Goal: Information Seeking & Learning: Learn about a topic

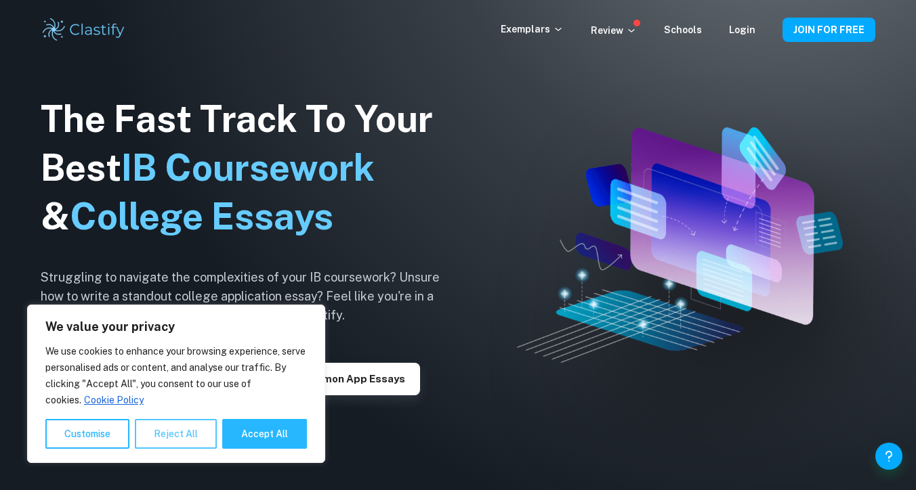
click at [164, 441] on button "Reject All" at bounding box center [176, 434] width 82 height 30
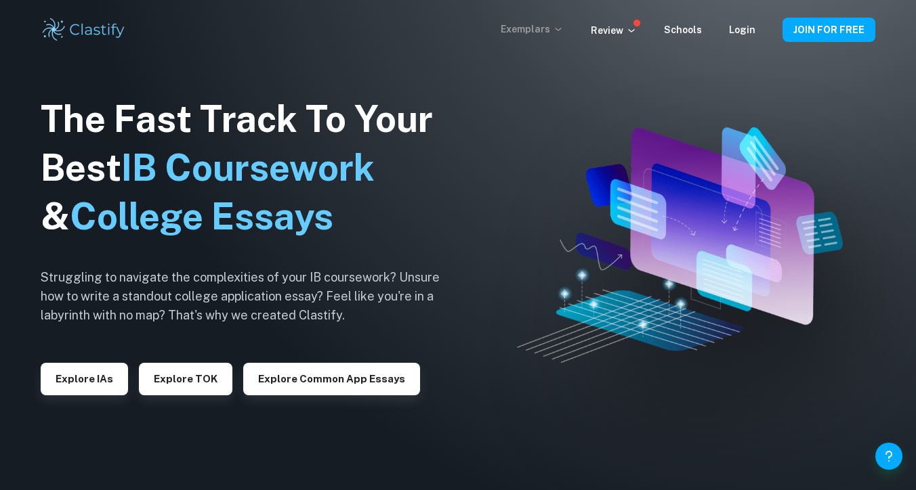
click at [564, 29] on icon at bounding box center [558, 29] width 11 height 11
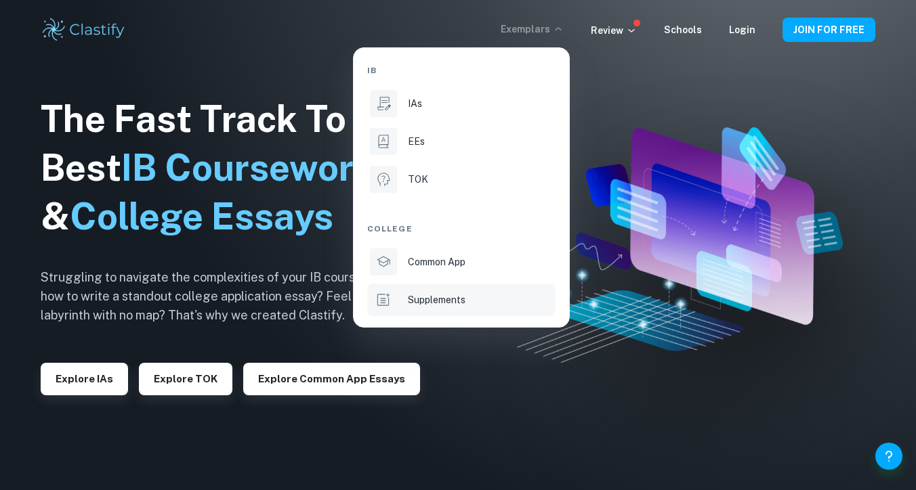
click at [444, 308] on li "Supplements" at bounding box center [461, 300] width 188 height 33
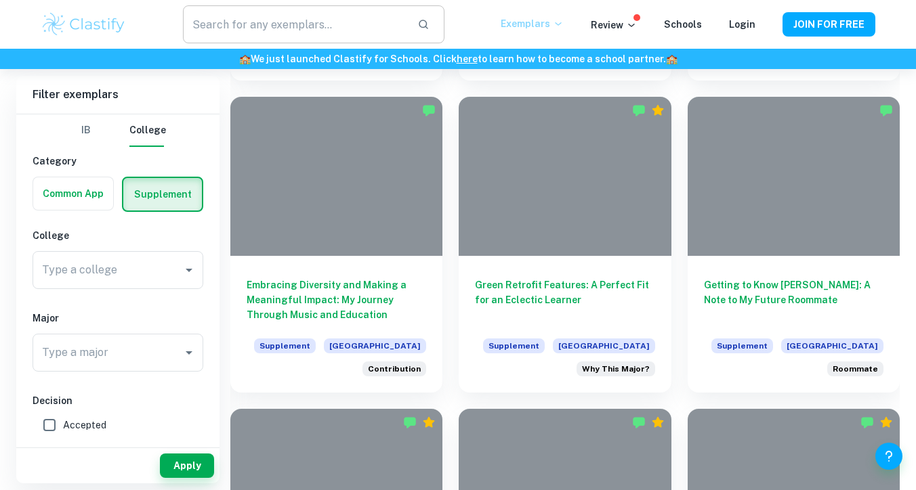
scroll to position [1556, 0]
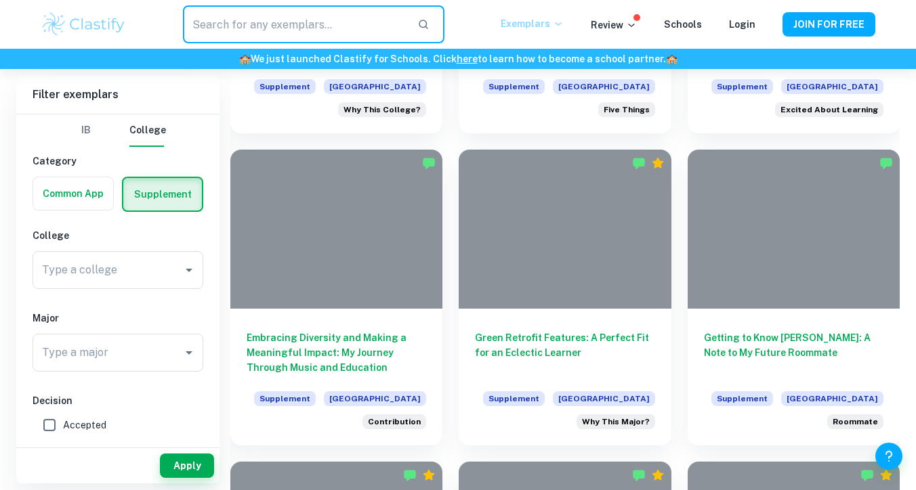
click at [368, 9] on input "text" at bounding box center [295, 24] width 224 height 38
type input "[GEOGRAPHIC_DATA]"
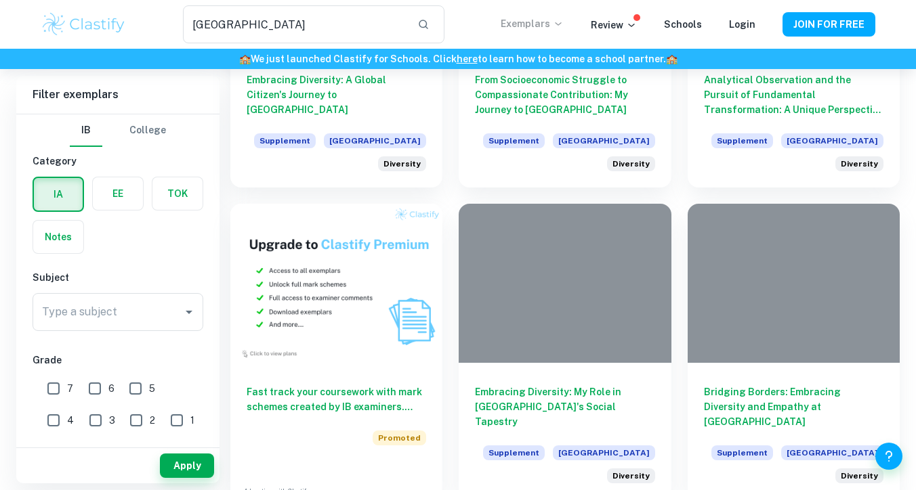
scroll to position [739, 0]
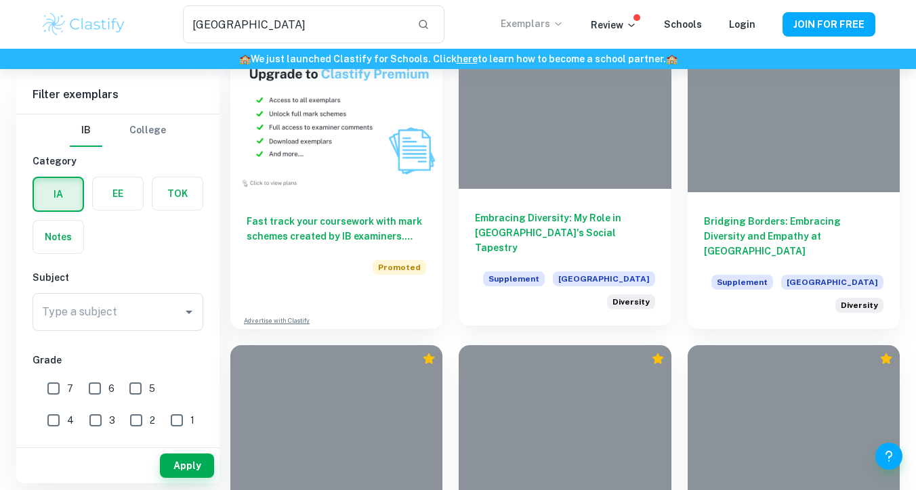
click at [532, 189] on div "Embracing Diversity: My Role in [GEOGRAPHIC_DATA]'s Social Tapestry Supplement …" at bounding box center [565, 257] width 212 height 137
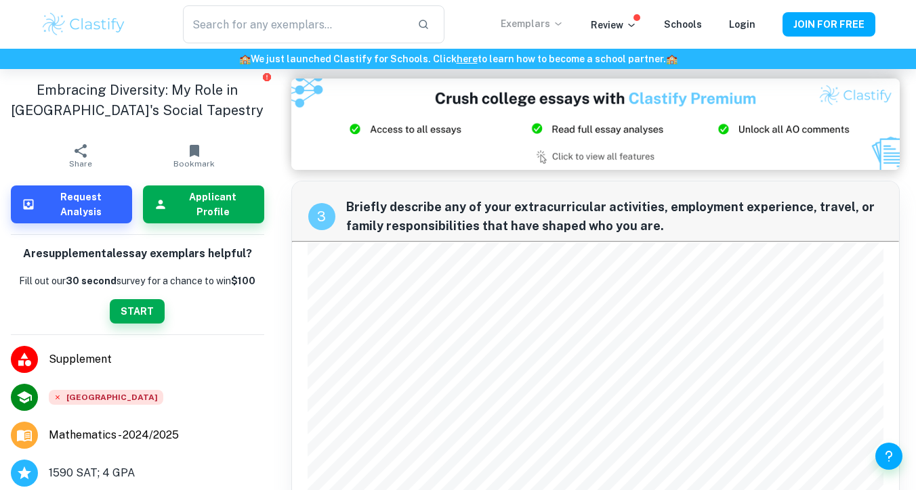
scroll to position [753, 0]
type input "[GEOGRAPHIC_DATA]"
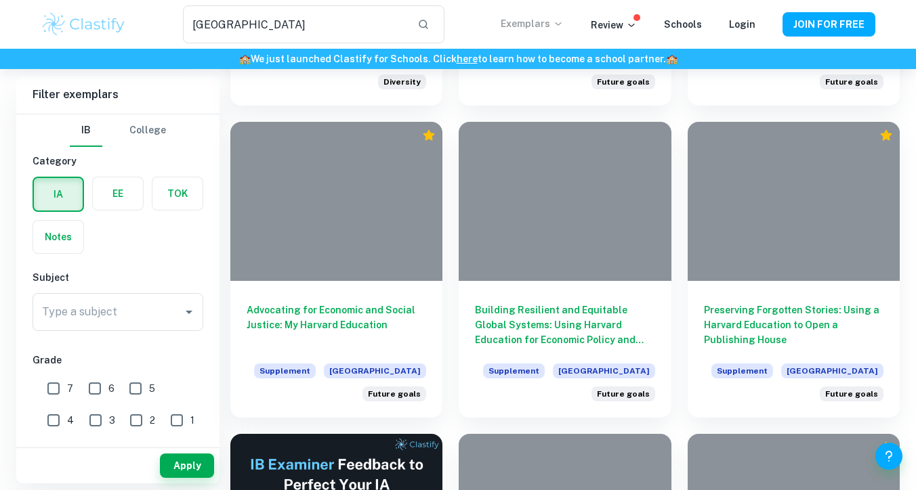
scroll to position [1688, 0]
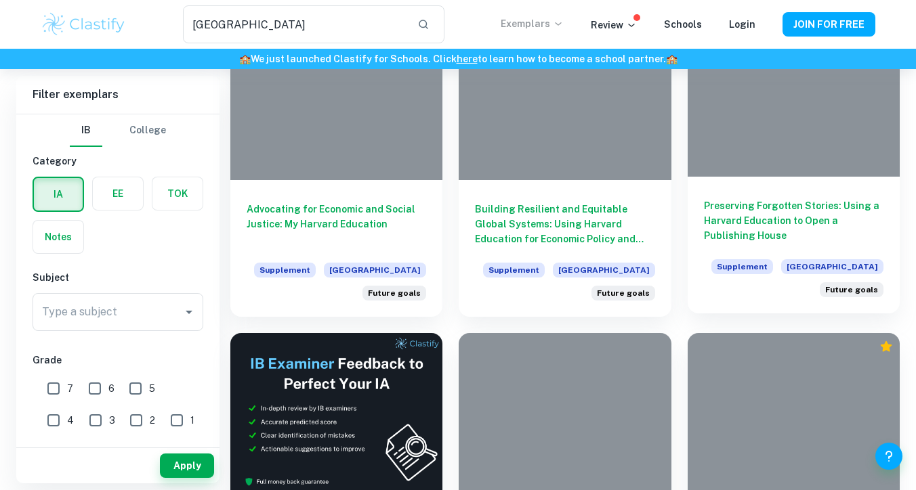
click at [706, 210] on h6 "Preserving Forgotten Stories: Using a Harvard Education to Open a Publishing Ho…" at bounding box center [793, 220] width 179 height 45
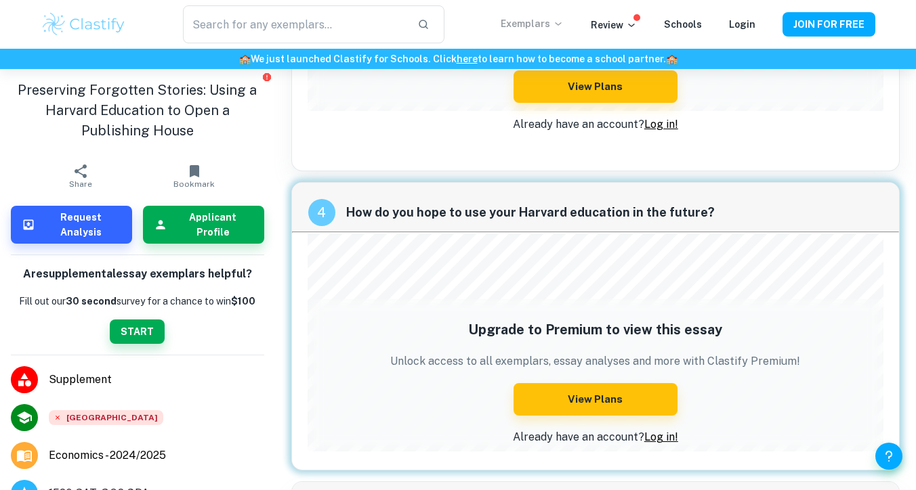
scroll to position [899, 0]
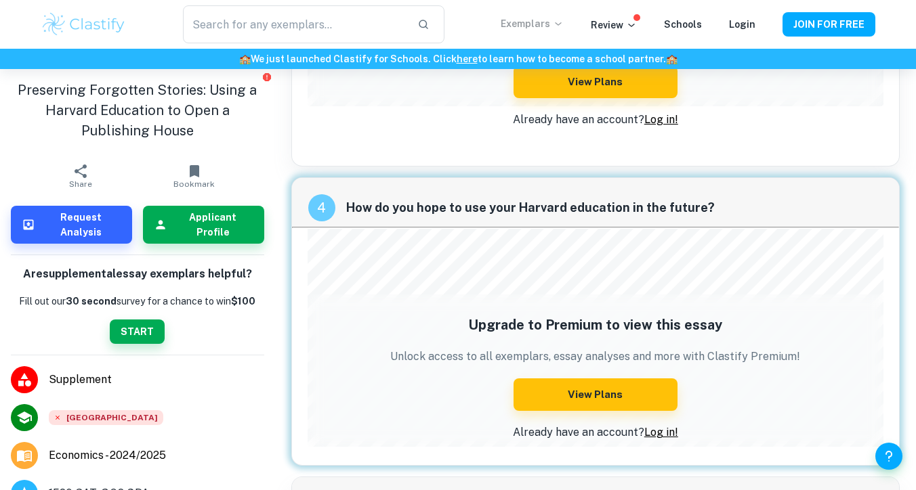
type input "[GEOGRAPHIC_DATA]"
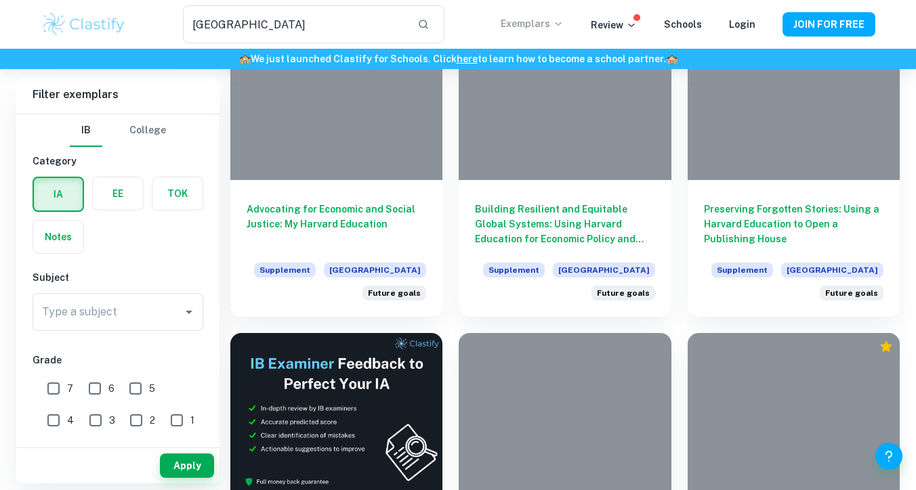
scroll to position [2193, 0]
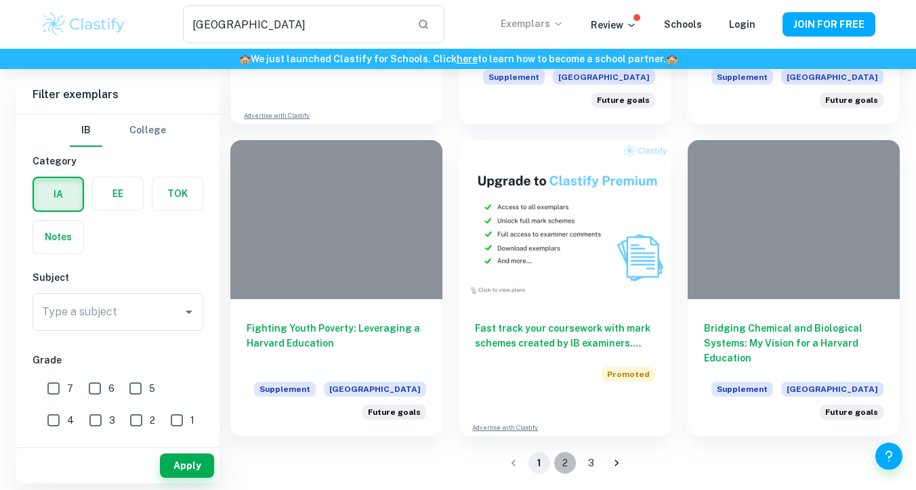
click at [568, 463] on button "2" at bounding box center [565, 463] width 22 height 22
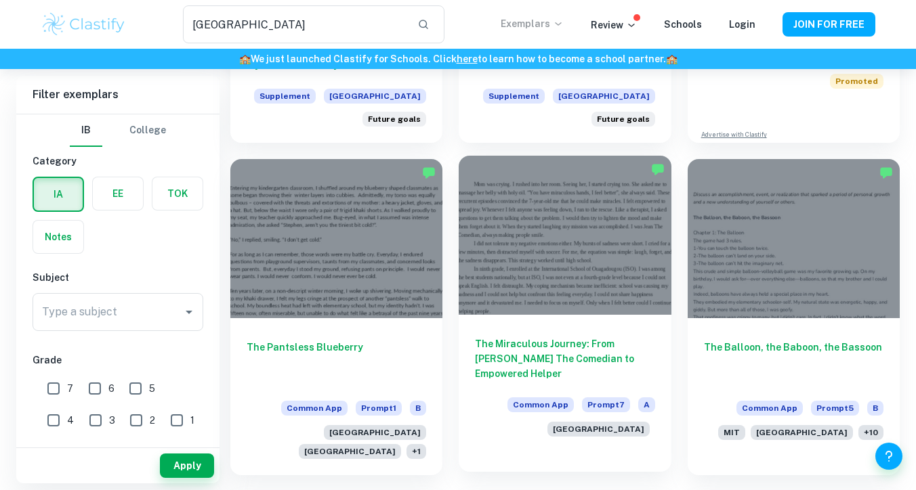
scroll to position [305, 0]
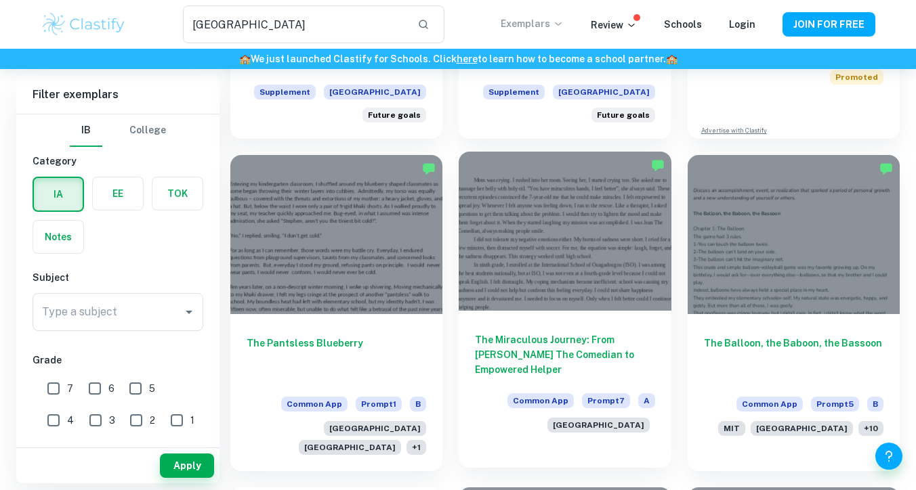
click at [550, 357] on h6 "The Miraculous Journey: From [PERSON_NAME] The Comedian to Empowered Helper" at bounding box center [564, 355] width 179 height 45
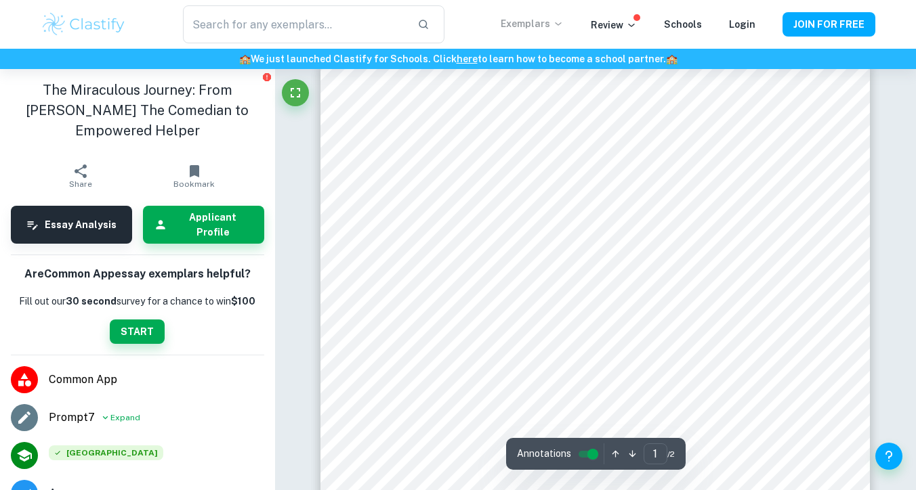
scroll to position [22, 0]
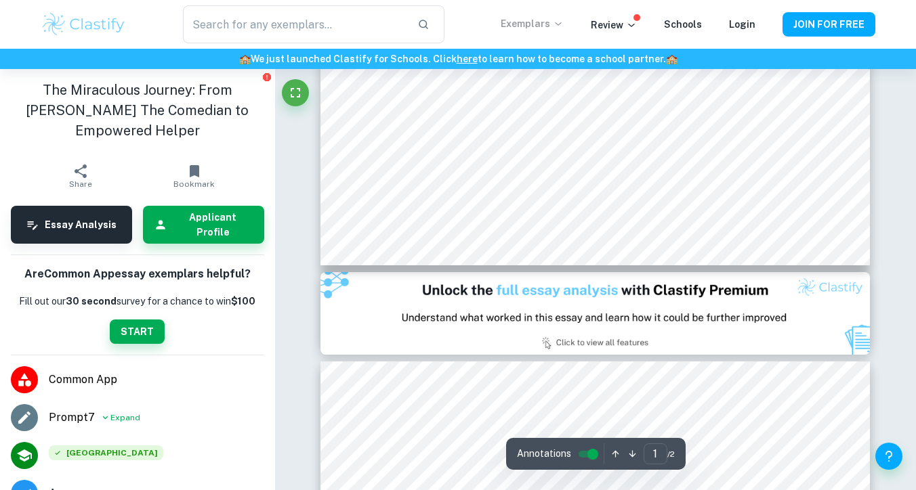
type input "2"
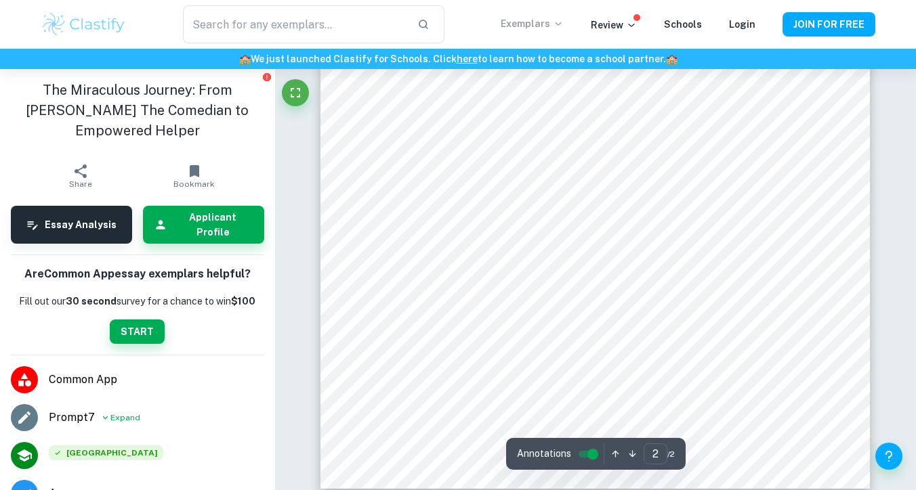
scroll to position [1255, 0]
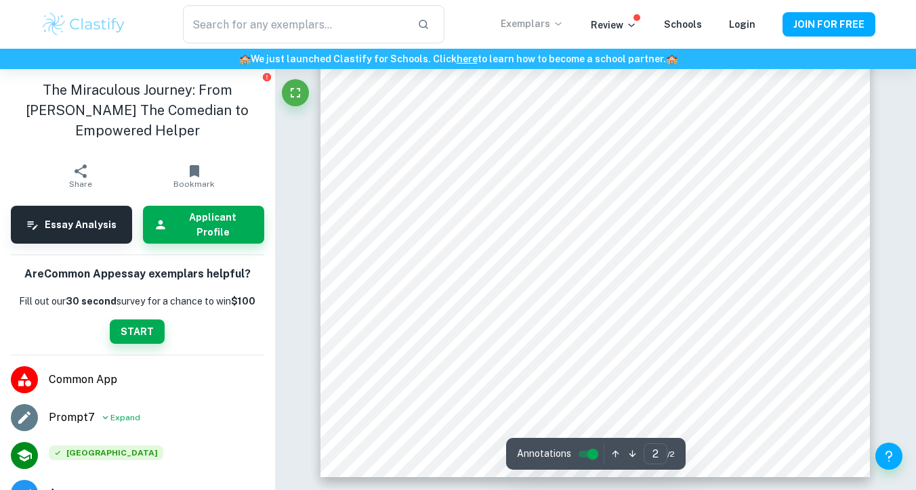
type input "[GEOGRAPHIC_DATA]"
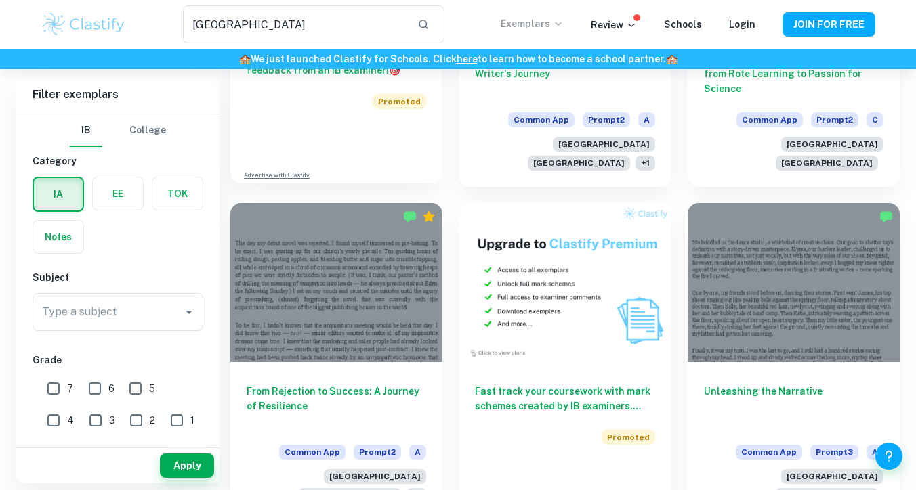
scroll to position [2335, 0]
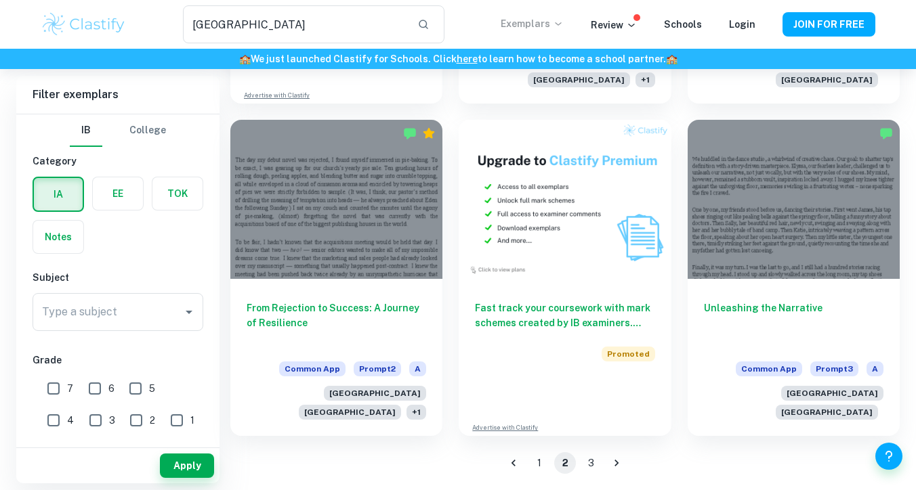
click at [543, 461] on button "1" at bounding box center [539, 463] width 22 height 22
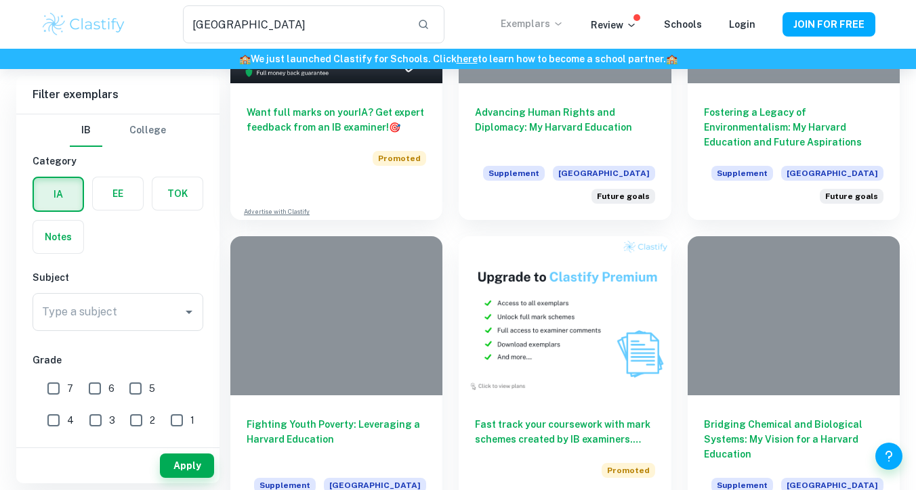
scroll to position [1999, 0]
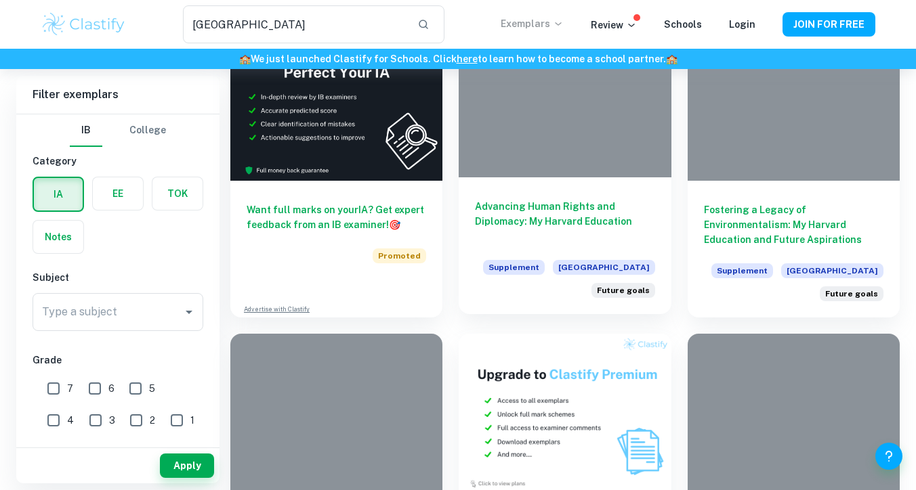
click at [606, 156] on div at bounding box center [565, 97] width 212 height 159
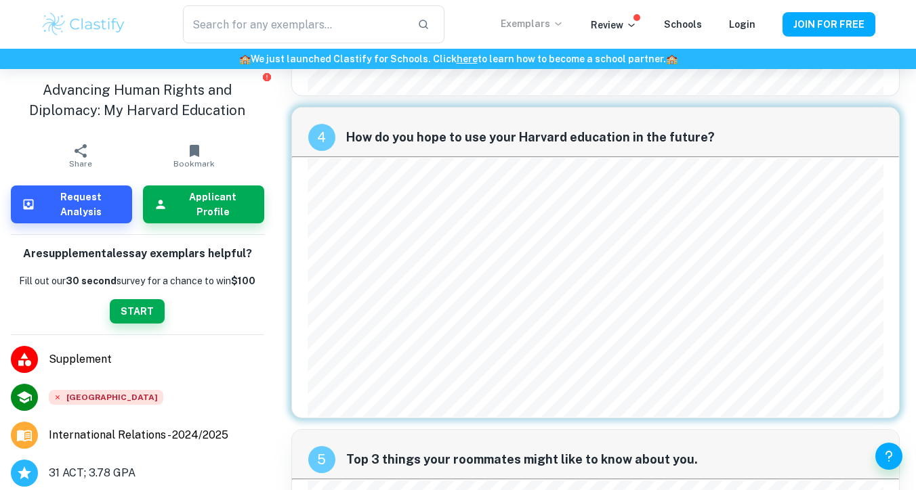
scroll to position [1040, 0]
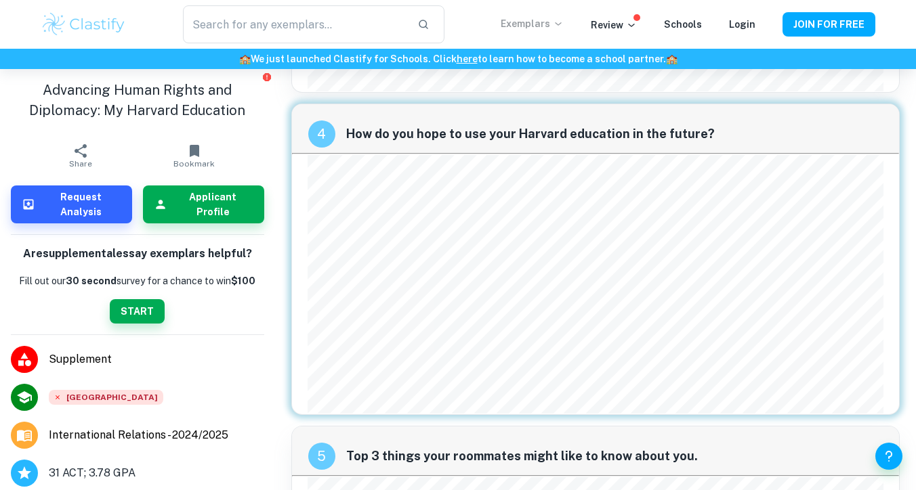
type input "[GEOGRAPHIC_DATA]"
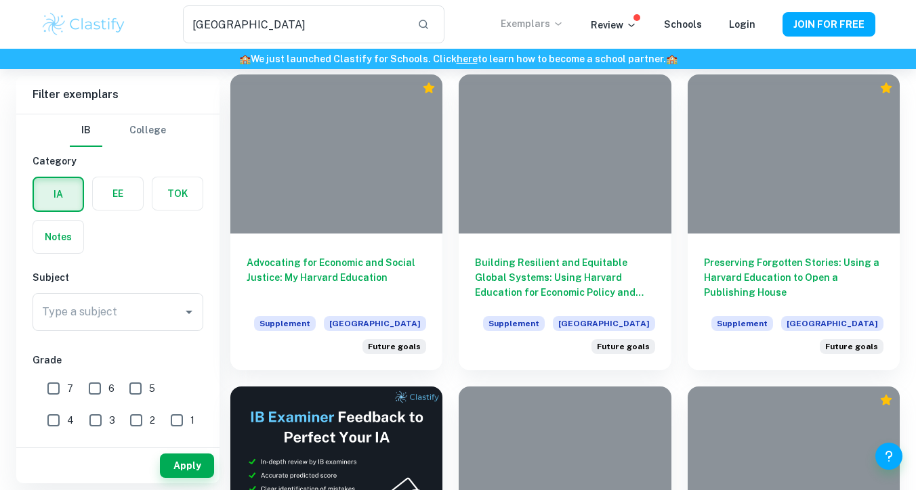
scroll to position [1631, 0]
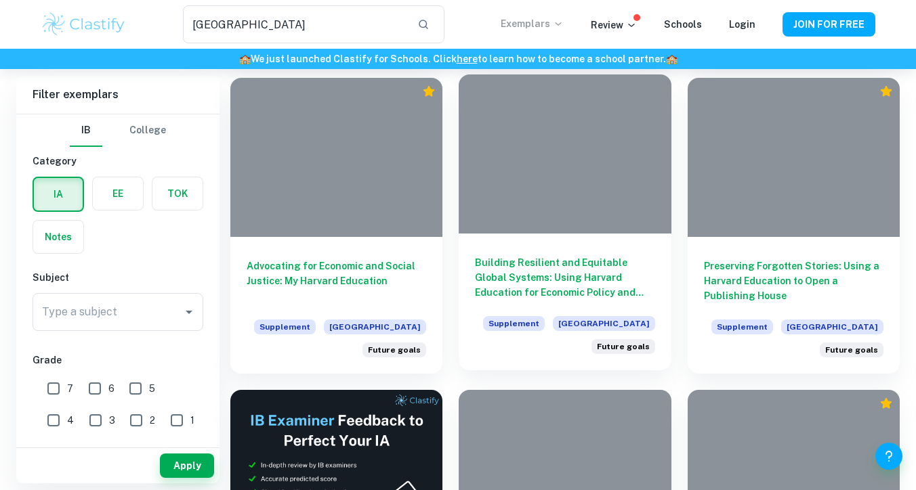
click at [612, 231] on div at bounding box center [565, 154] width 212 height 159
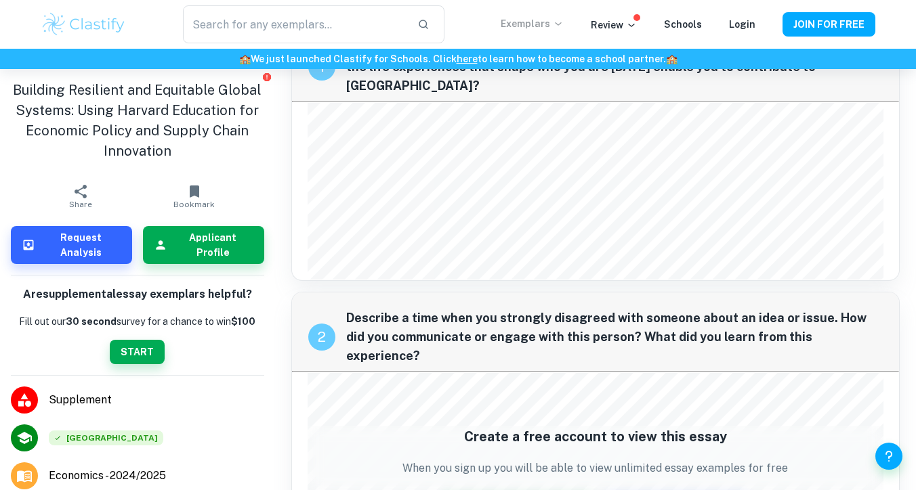
scroll to position [58, 0]
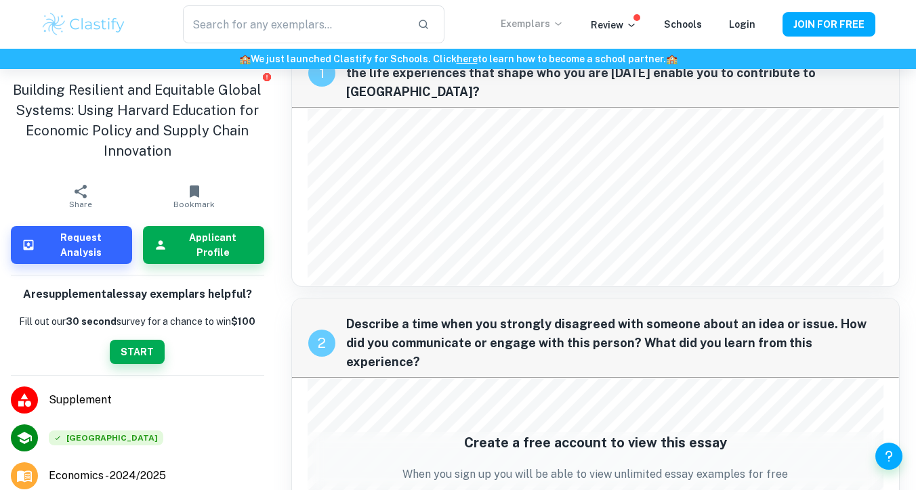
type input "[GEOGRAPHIC_DATA]"
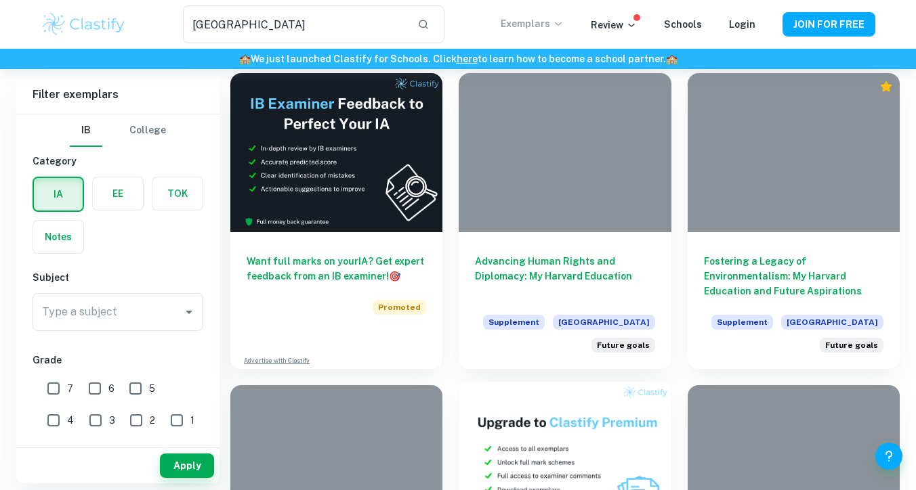
scroll to position [1943, 0]
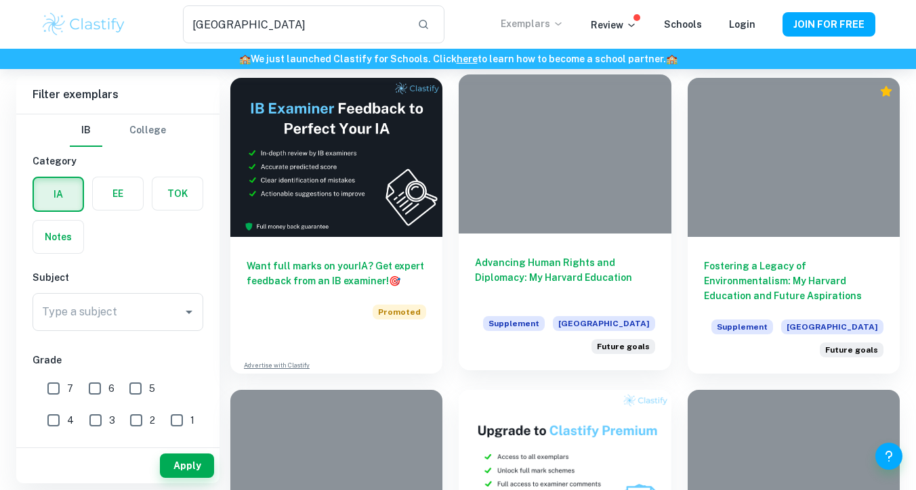
click at [523, 281] on h6 "Advancing Human Rights and Diplomacy: My Harvard Education" at bounding box center [564, 277] width 179 height 45
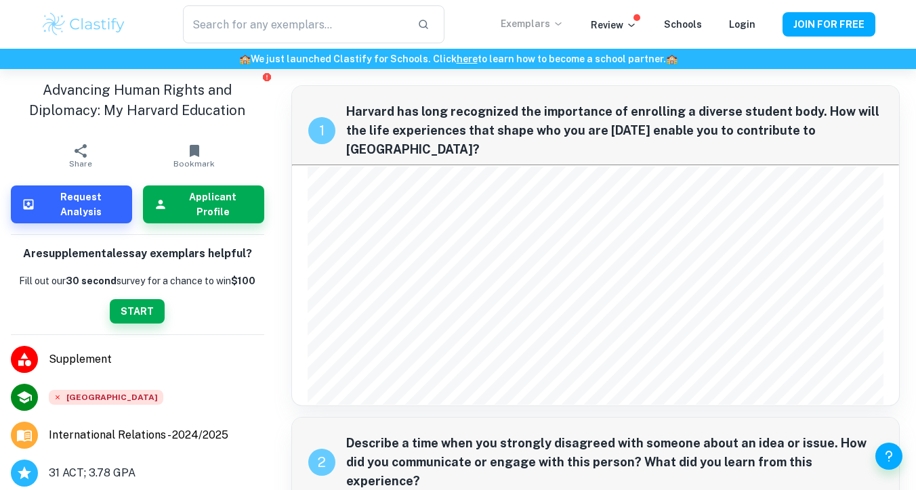
type input "[GEOGRAPHIC_DATA]"
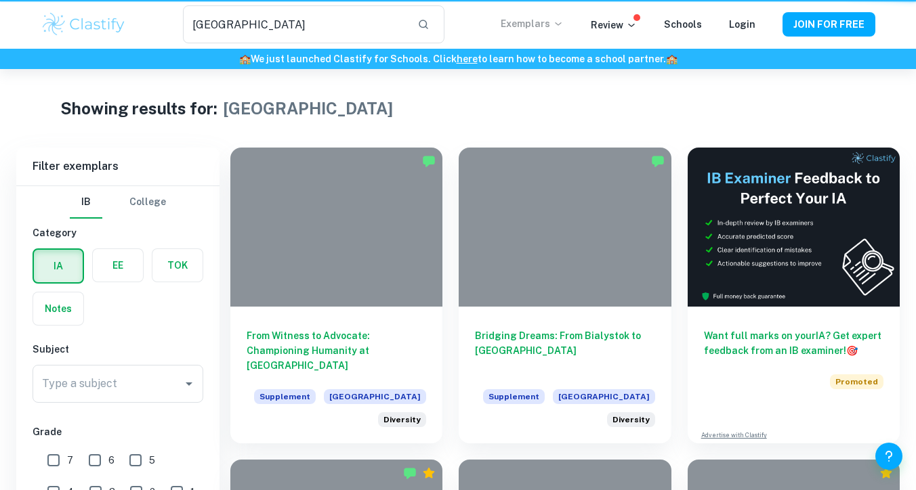
scroll to position [1943, 0]
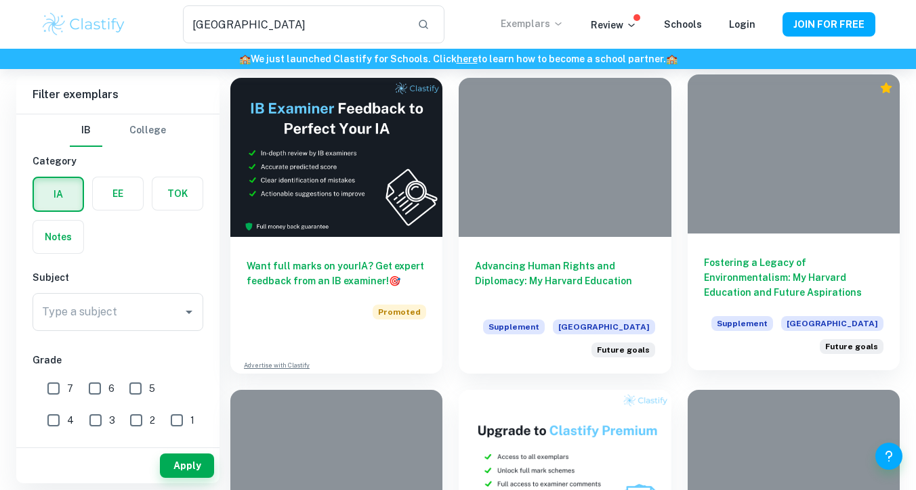
click at [736, 224] on div at bounding box center [793, 154] width 212 height 159
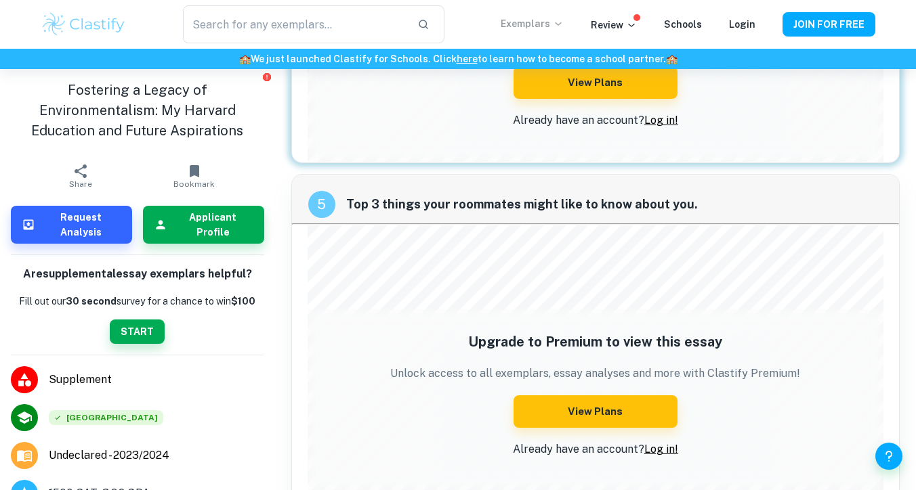
scroll to position [1347, 0]
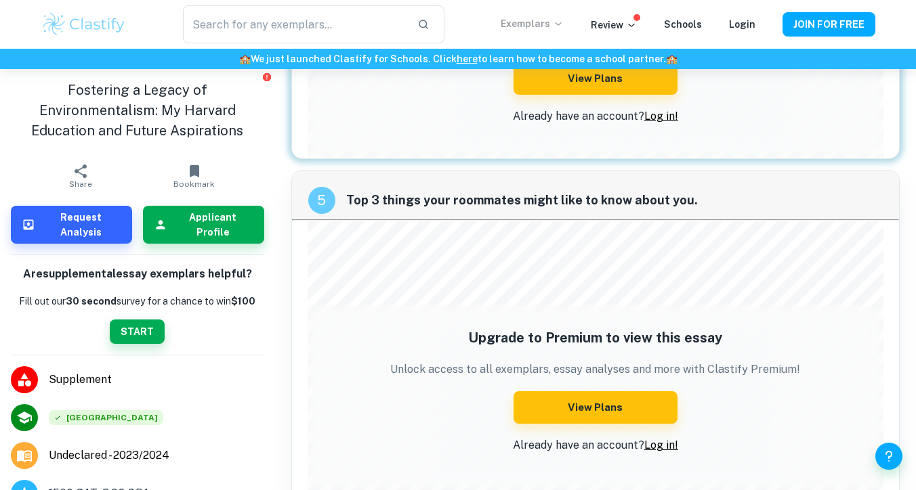
type input "[GEOGRAPHIC_DATA]"
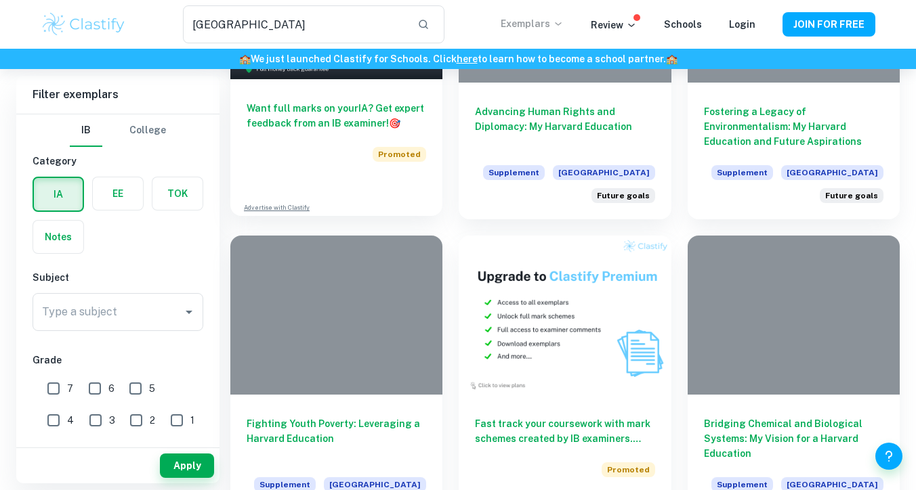
scroll to position [2193, 0]
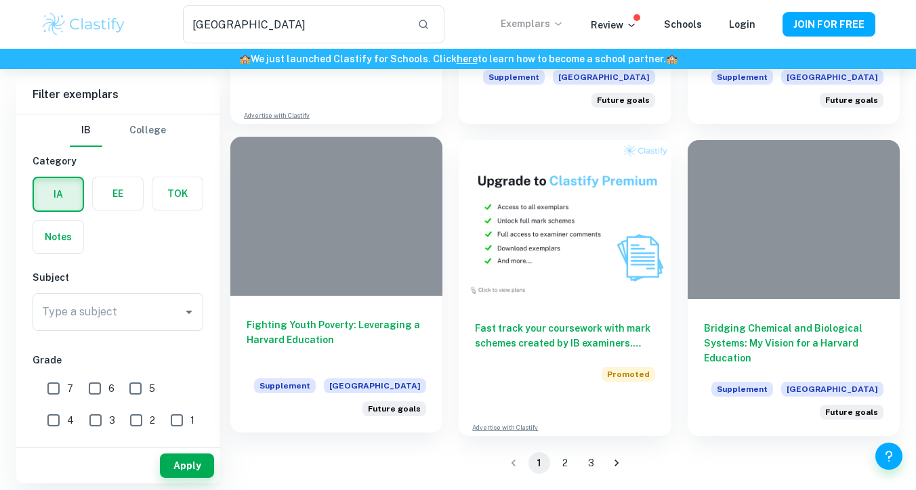
click at [384, 244] on div at bounding box center [336, 216] width 212 height 159
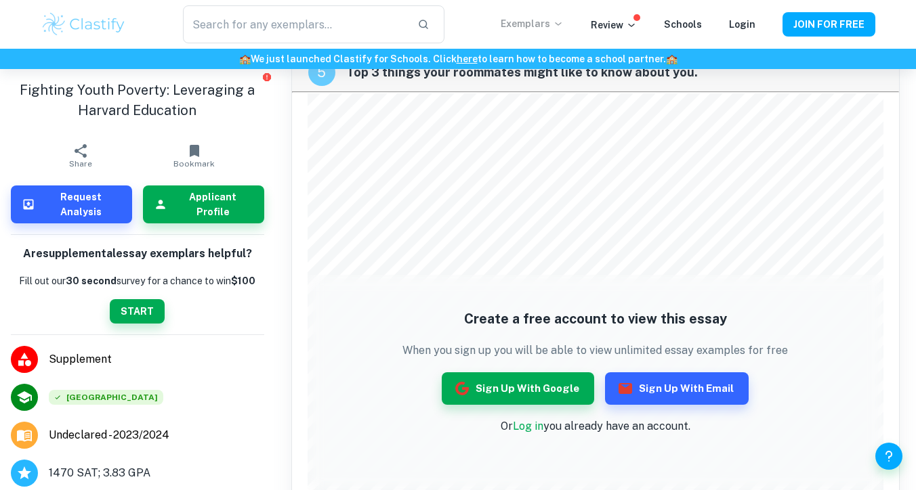
scroll to position [2377, 0]
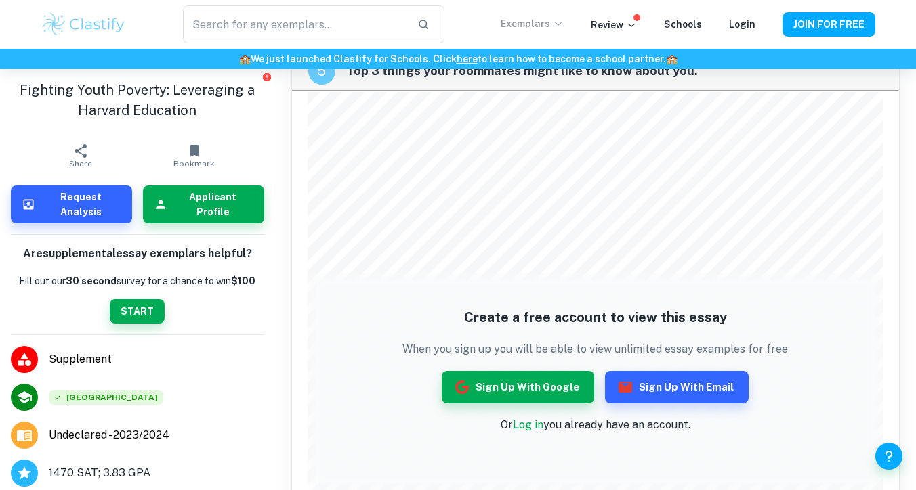
type input "[GEOGRAPHIC_DATA]"
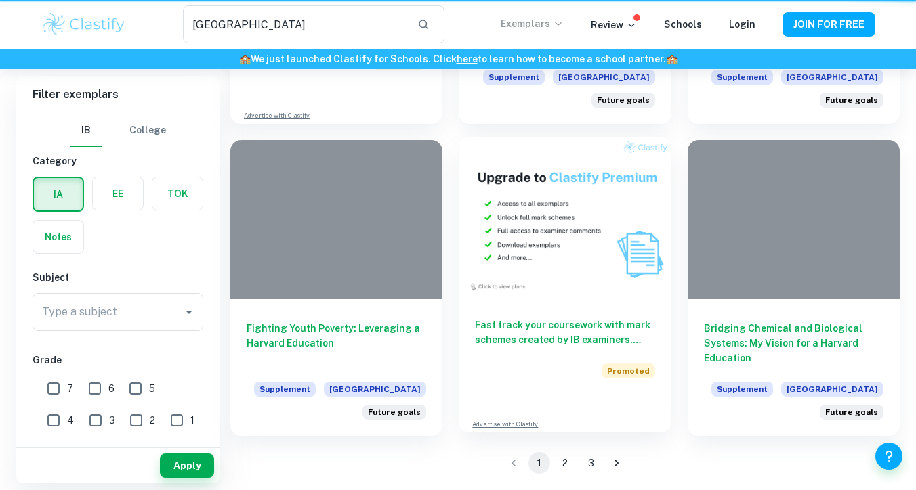
scroll to position [2193, 0]
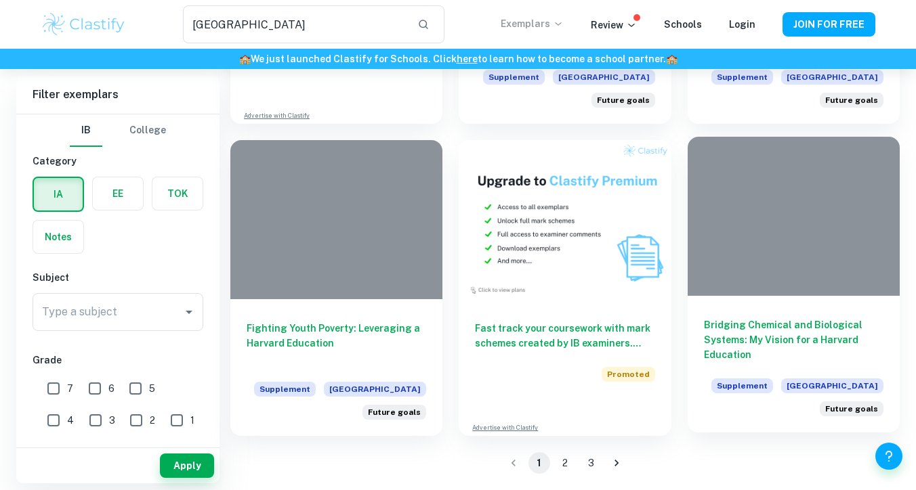
click at [750, 268] on div at bounding box center [793, 216] width 212 height 159
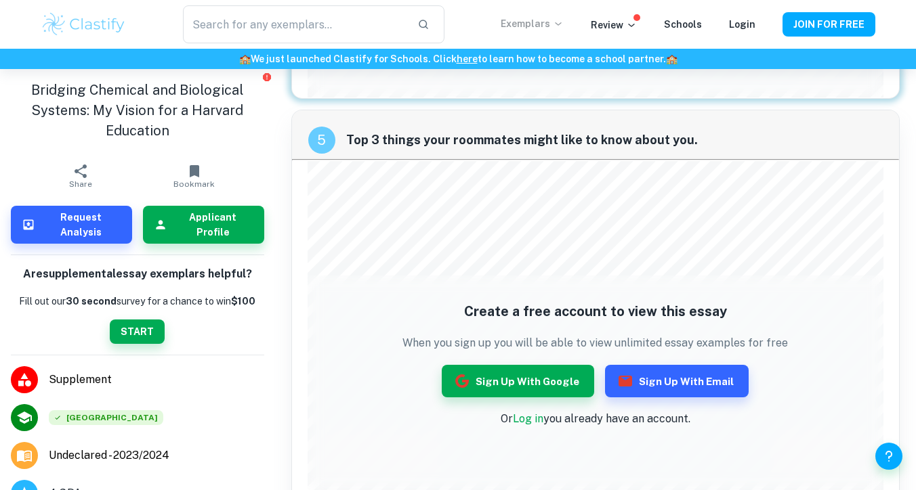
scroll to position [1602, 0]
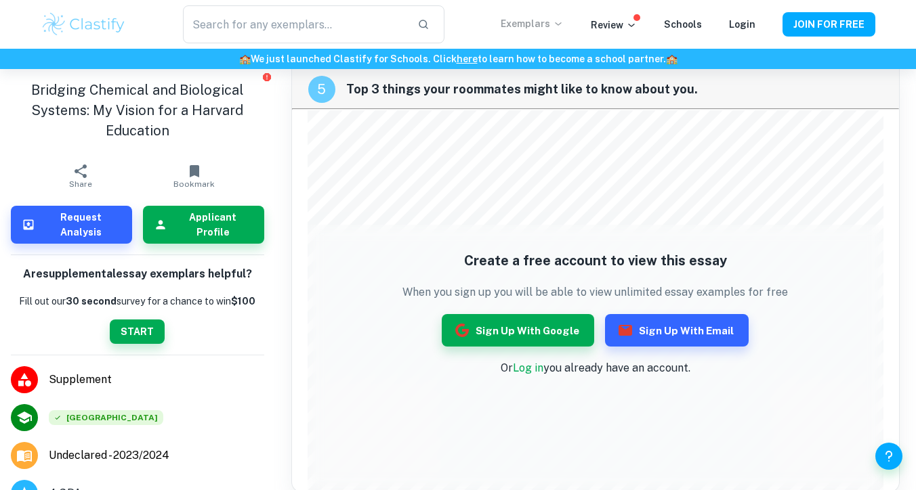
type input "[GEOGRAPHIC_DATA]"
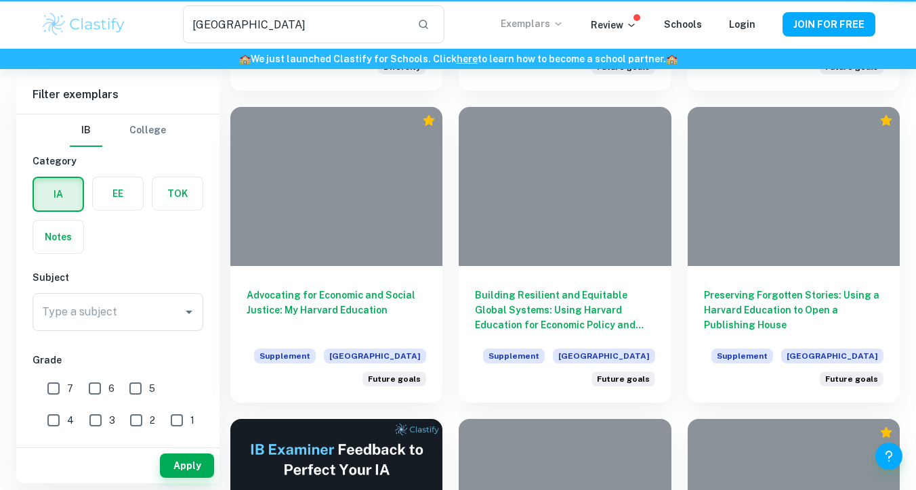
scroll to position [2193, 0]
